Goal: Information Seeking & Learning: Learn about a topic

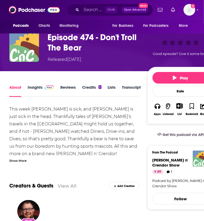
scroll to position [33, 0]
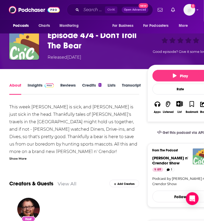
click at [32, 87] on link "Insights" at bounding box center [41, 89] width 26 height 12
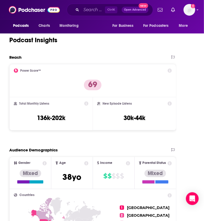
scroll to position [649, 0]
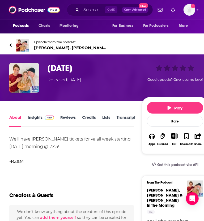
click at [33, 121] on link "Insights" at bounding box center [41, 121] width 26 height 12
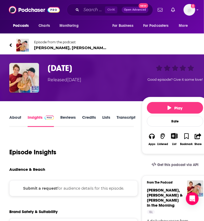
click at [19, 116] on link "About" at bounding box center [15, 121] width 12 height 12
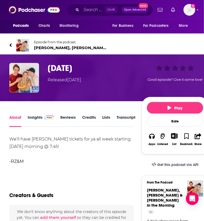
click at [35, 116] on link "Insights" at bounding box center [41, 121] width 26 height 12
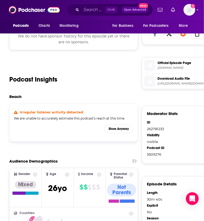
scroll to position [273, 0]
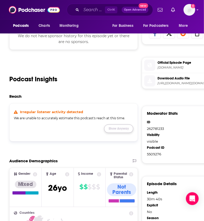
click at [123, 128] on button "Show Anyway" at bounding box center [118, 129] width 29 height 9
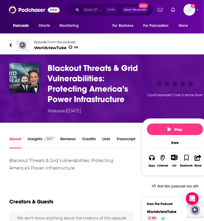
click at [28, 139] on link "Insights" at bounding box center [41, 142] width 26 height 12
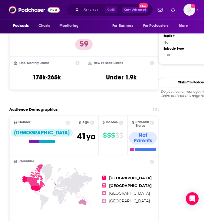
scroll to position [449, 0]
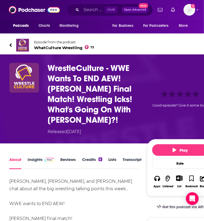
click at [30, 161] on link "Insights" at bounding box center [41, 163] width 26 height 12
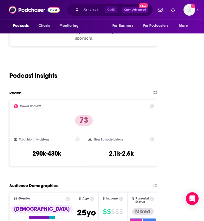
scroll to position [628, 0]
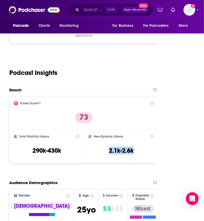
drag, startPoint x: 91, startPoint y: 152, endPoint x: 125, endPoint y: 155, distance: 34.6
click at [125, 155] on div "New Episode Listens 2.1k-2.6k" at bounding box center [121, 146] width 66 height 24
copy h3 "2.1k-2.6k"
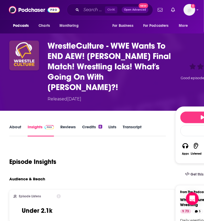
scroll to position [23, 0]
